Goal: Task Accomplishment & Management: Manage account settings

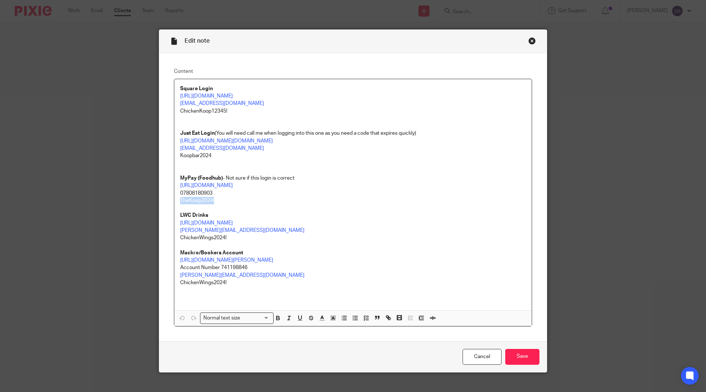
drag, startPoint x: 209, startPoint y: 207, endPoint x: 177, endPoint y: 208, distance: 32.0
click at [177, 208] on div "Square Login [URL][DOMAIN_NAME] [EMAIL_ADDRESS][DOMAIN_NAME] ChickenKoop12345! …" at bounding box center [352, 194] width 357 height 231
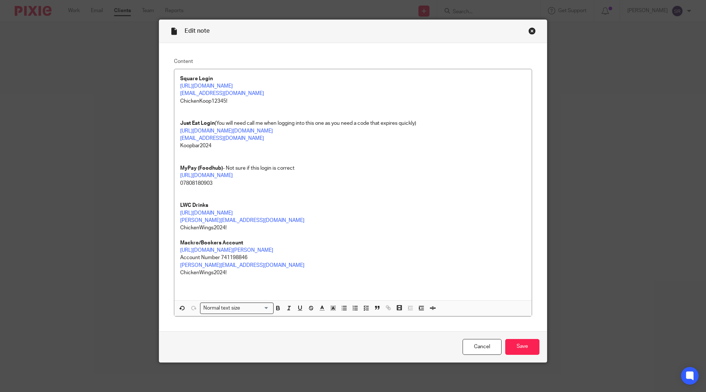
click at [245, 280] on p at bounding box center [353, 283] width 346 height 15
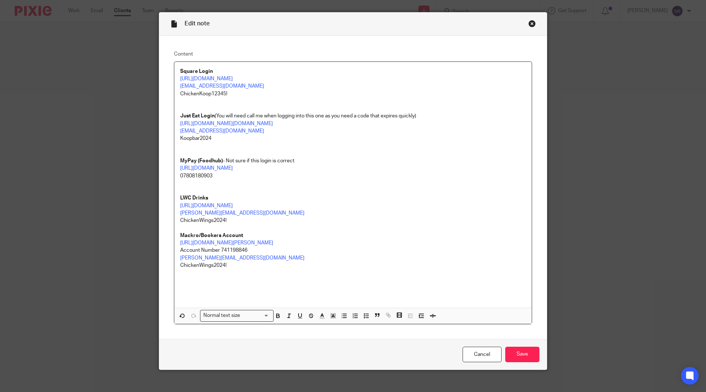
paste div
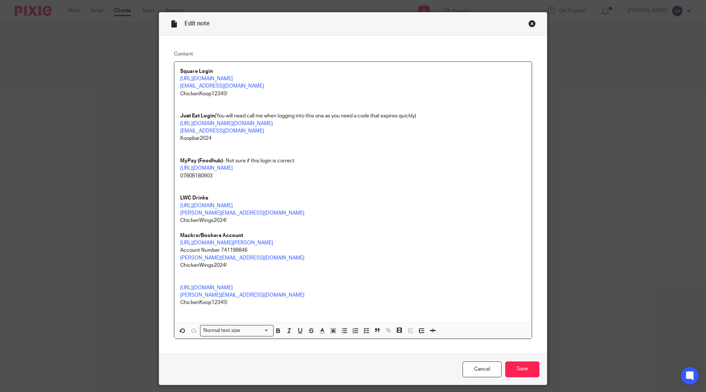
click at [183, 283] on p at bounding box center [353, 279] width 346 height 7
drag, startPoint x: 198, startPoint y: 288, endPoint x: 178, endPoint y: 288, distance: 20.2
click at [180, 283] on p "Flipdish" at bounding box center [353, 279] width 346 height 7
click at [509, 374] on input "Save" at bounding box center [522, 369] width 34 height 16
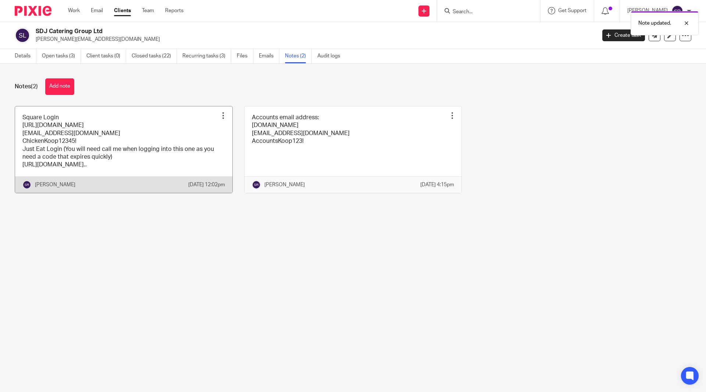
click at [112, 151] on link at bounding box center [123, 149] width 217 height 86
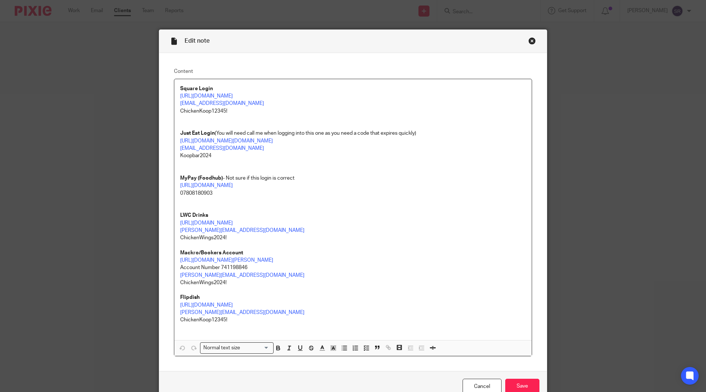
click at [530, 41] on div "Close this dialog window" at bounding box center [531, 40] width 7 height 7
